Goal: Download file/media

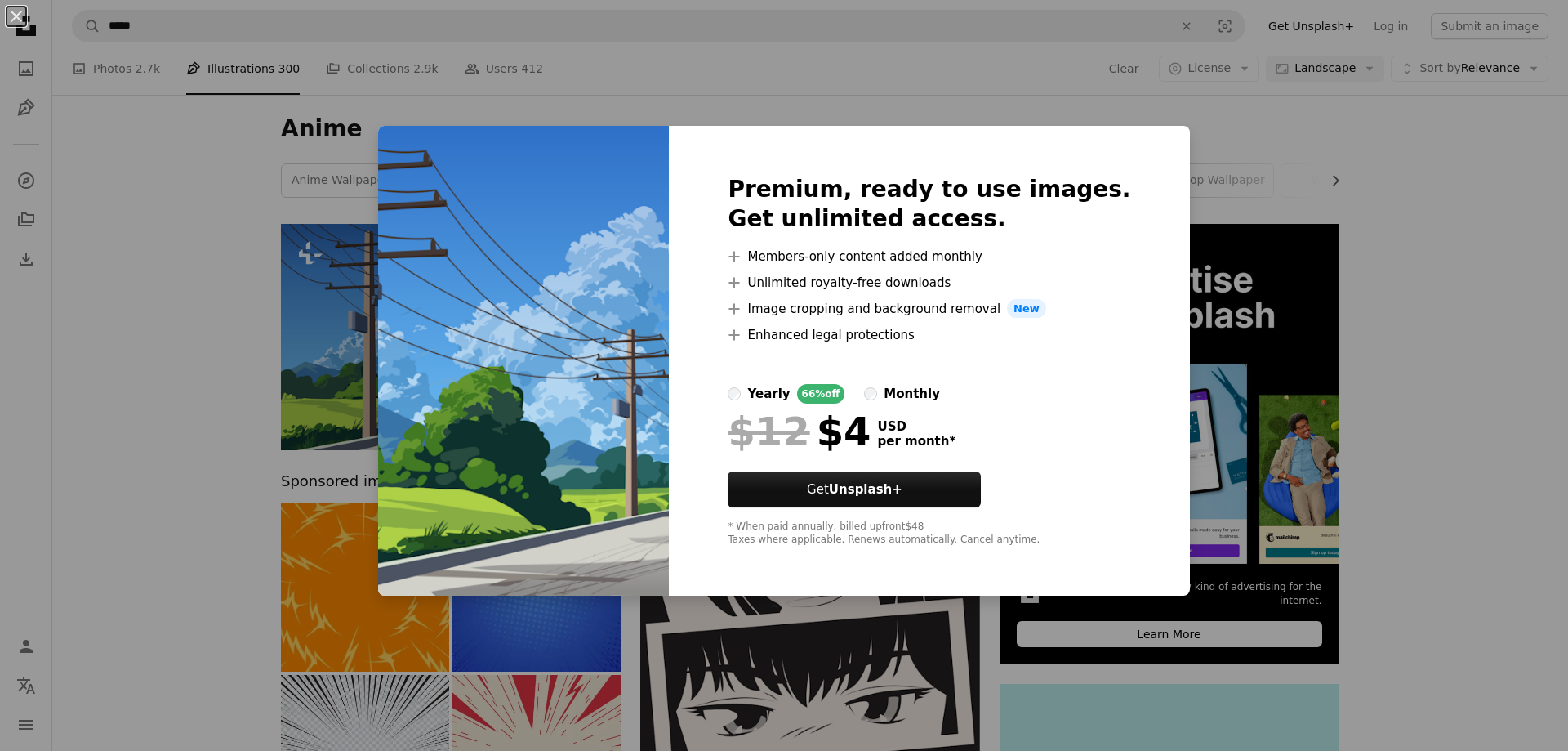
click at [1166, 99] on div "An X shape Premium, ready to use images. Get unlimited access. A plus sign Memb…" at bounding box center [784, 375] width 1568 height 751
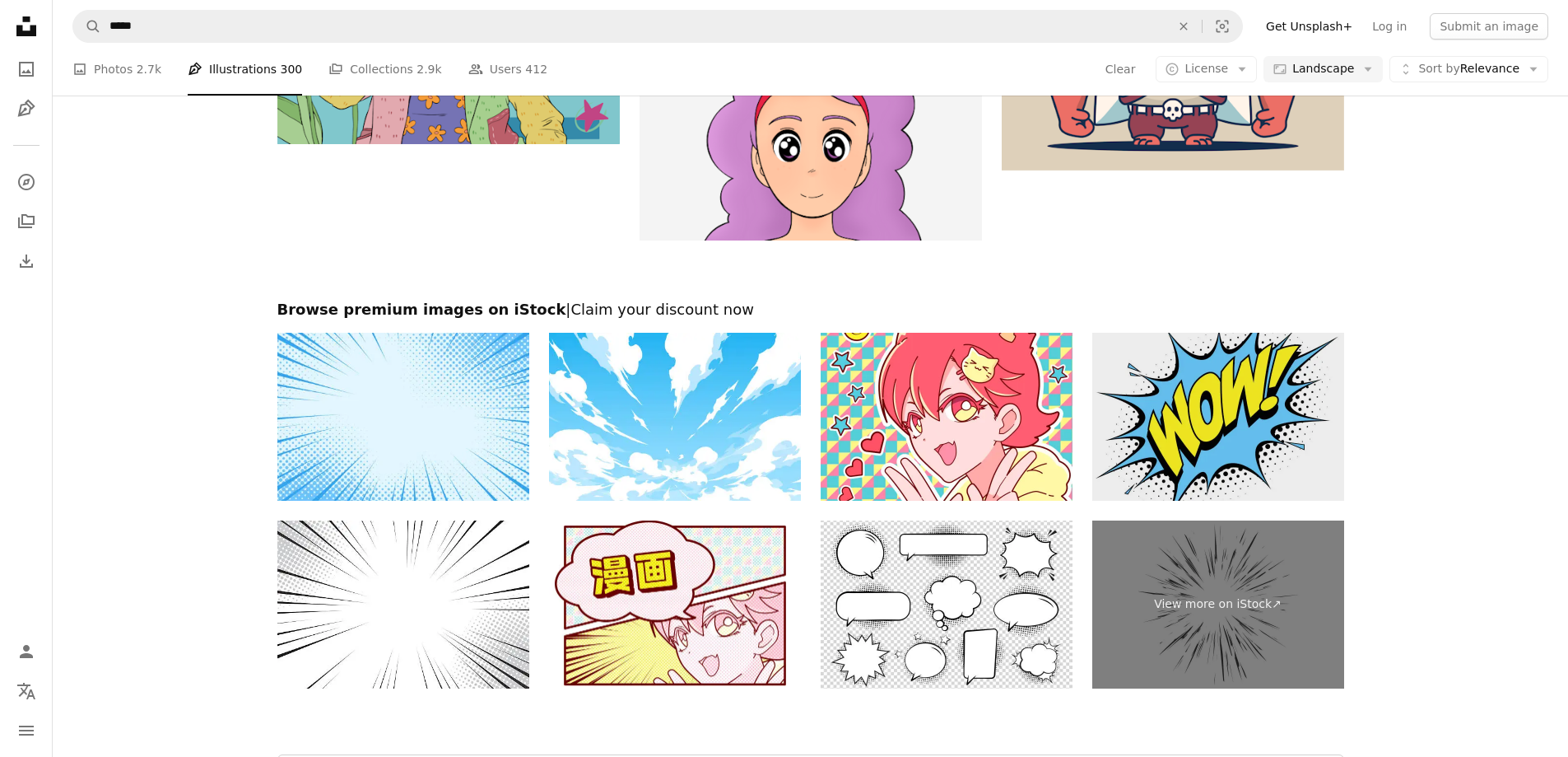
scroll to position [2361, 0]
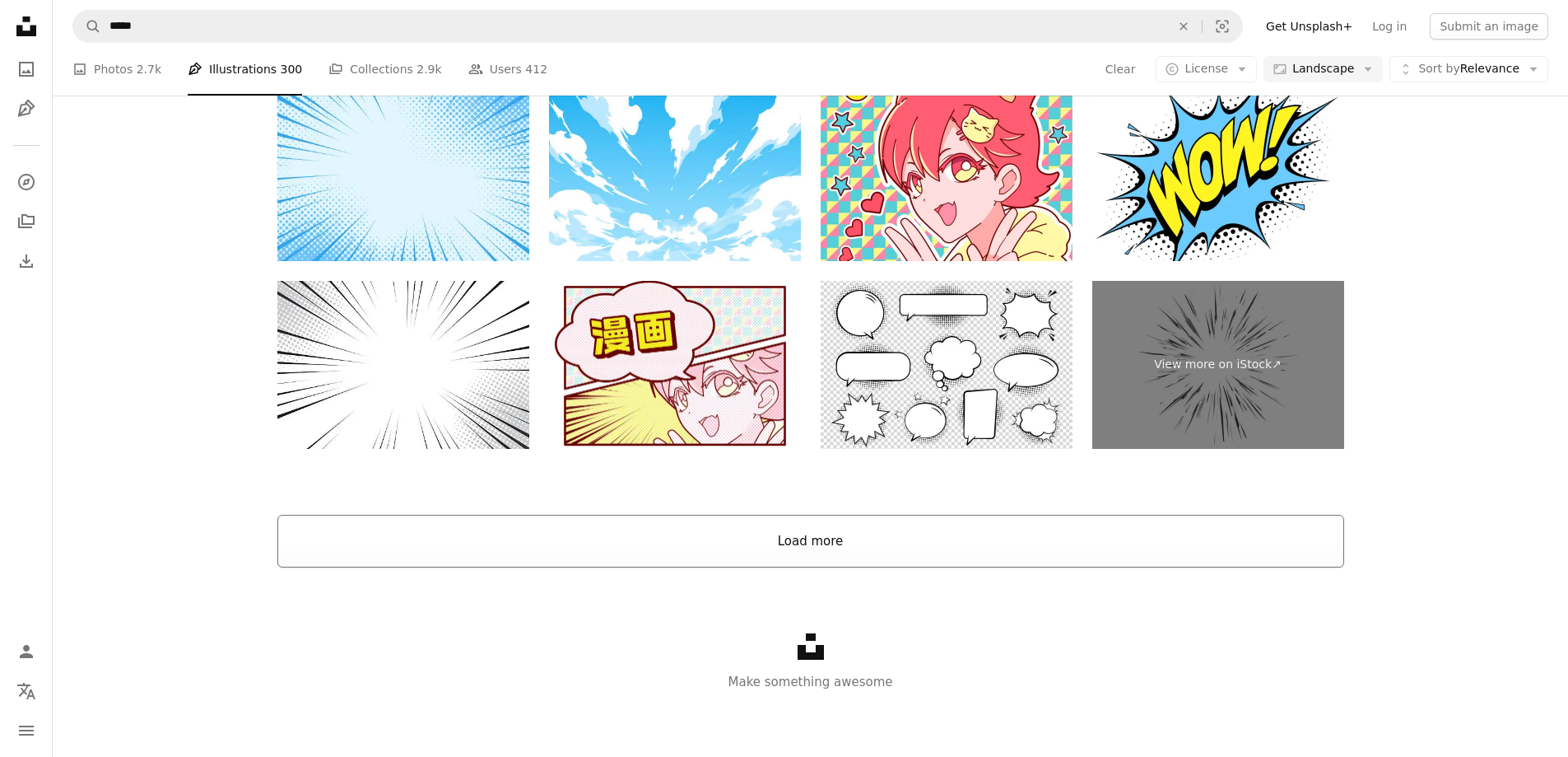
click at [974, 540] on button "Load more" at bounding box center [811, 541] width 1067 height 53
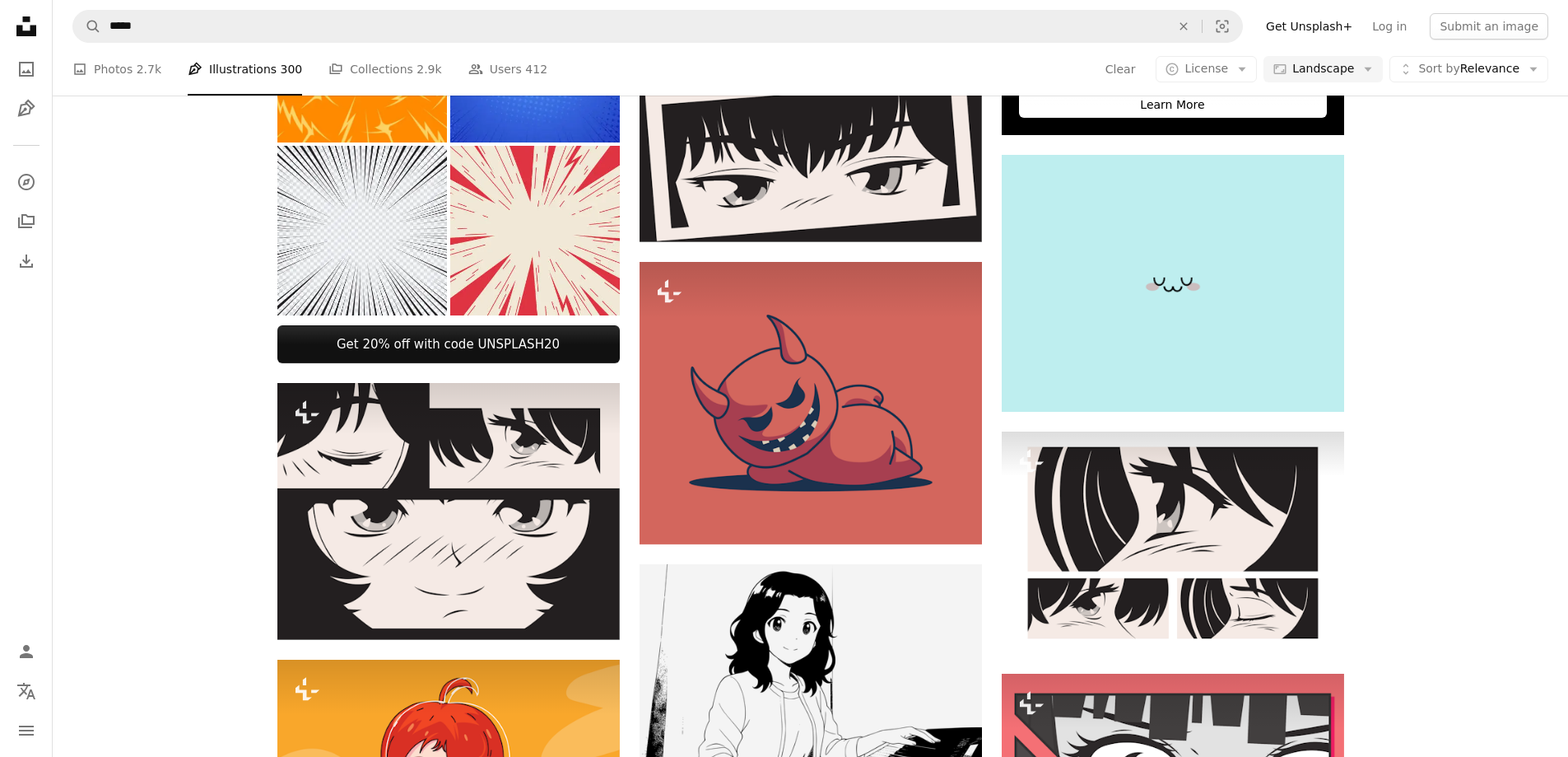
scroll to position [0, 0]
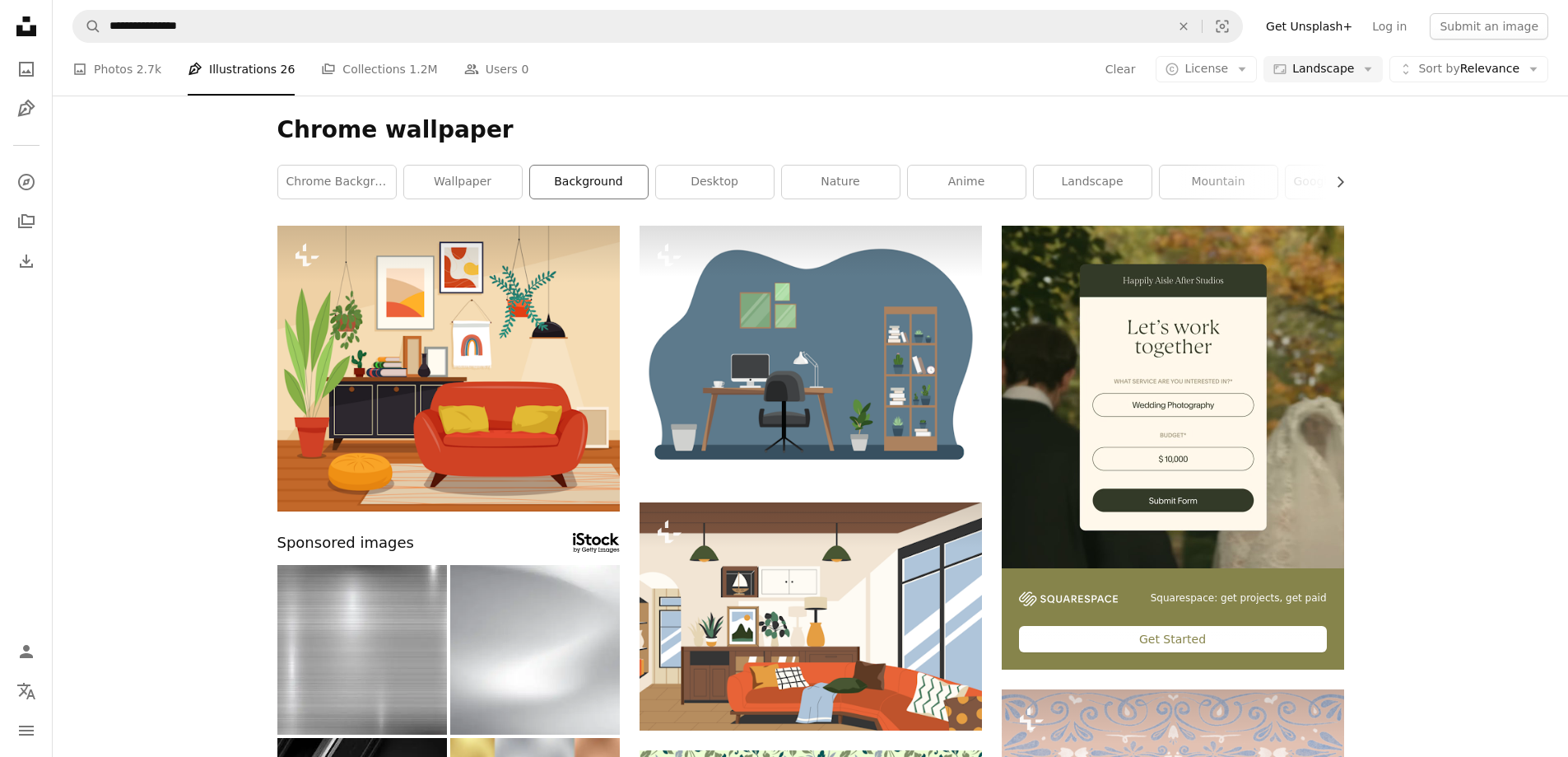
click at [609, 183] on link "background" at bounding box center [589, 182] width 118 height 33
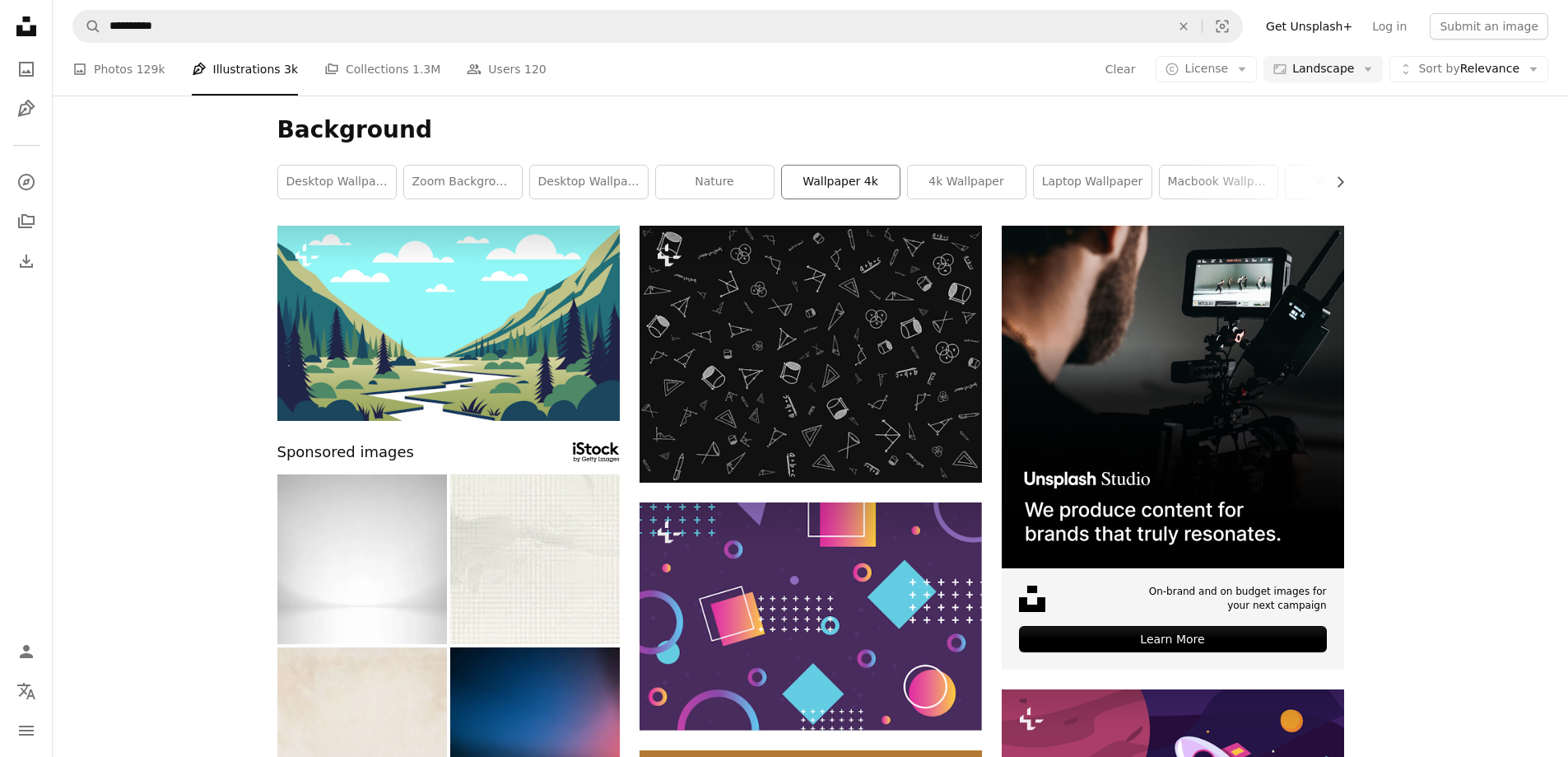
click at [865, 183] on link "wallpaper 4k" at bounding box center [840, 182] width 118 height 33
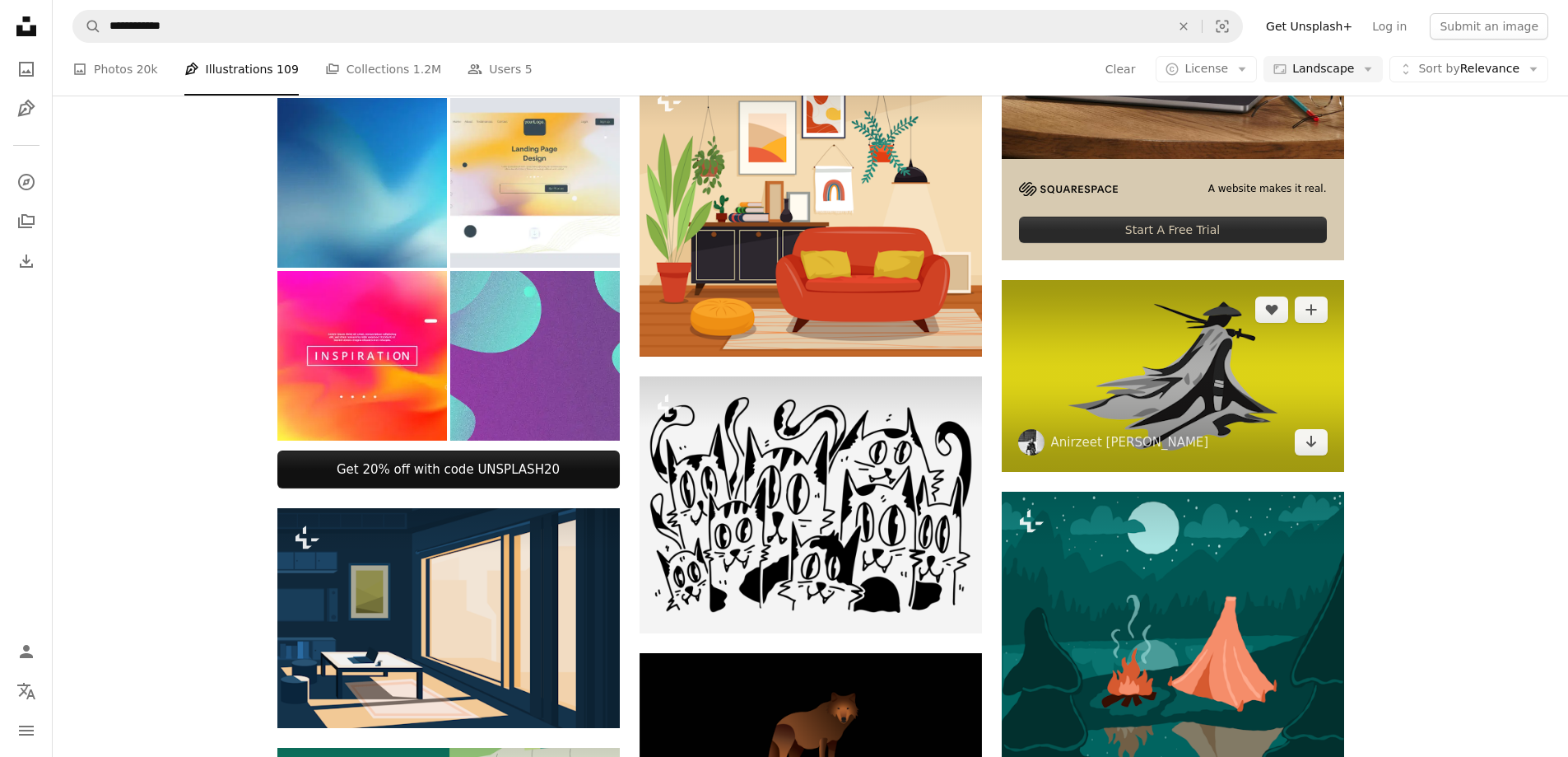
scroll to position [412, 0]
